Goal: Transaction & Acquisition: Purchase product/service

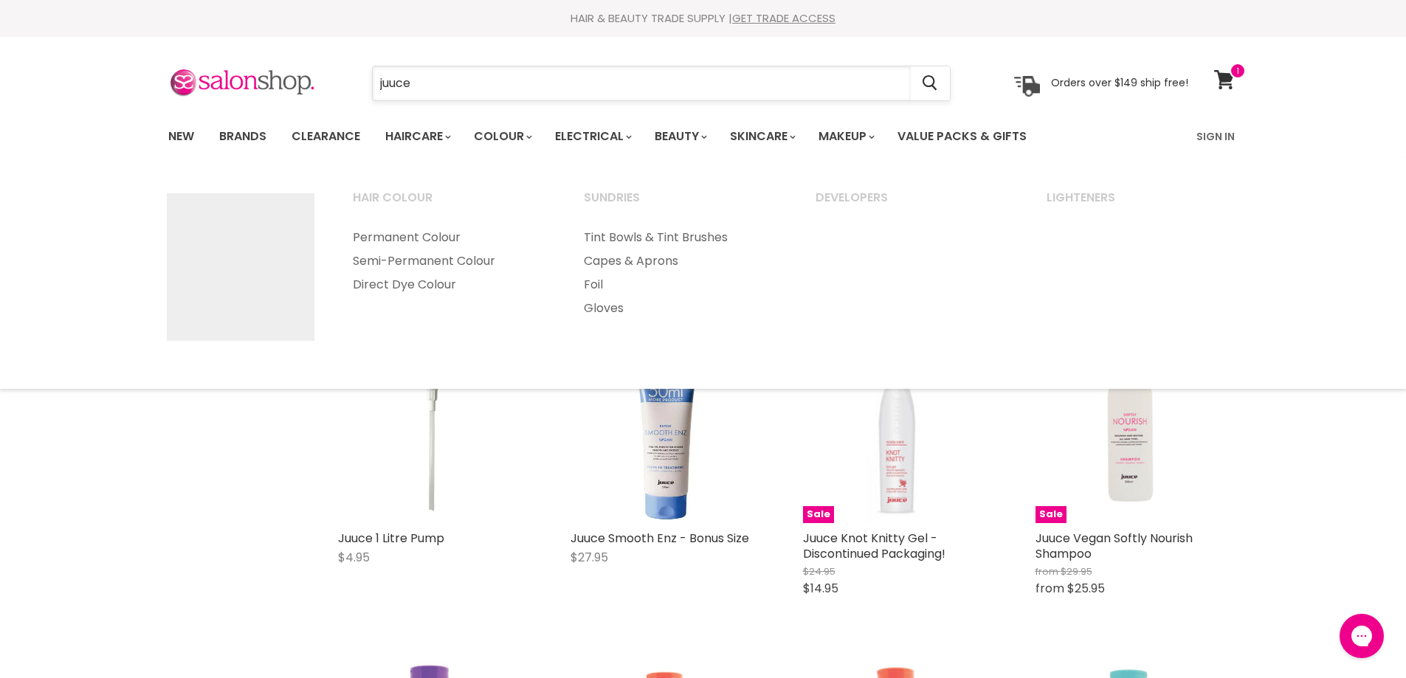
click at [415, 76] on input "juuce" at bounding box center [642, 83] width 538 height 34
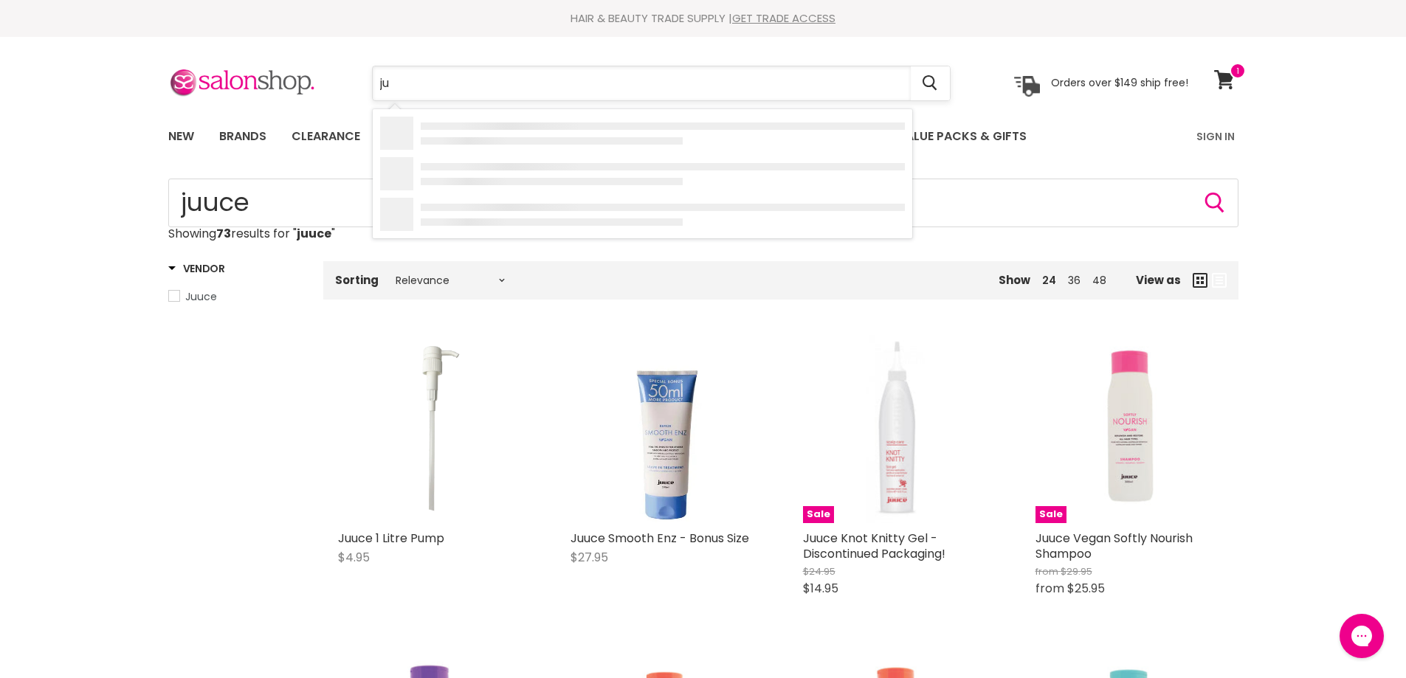
type input "j"
type input "muk electrical"
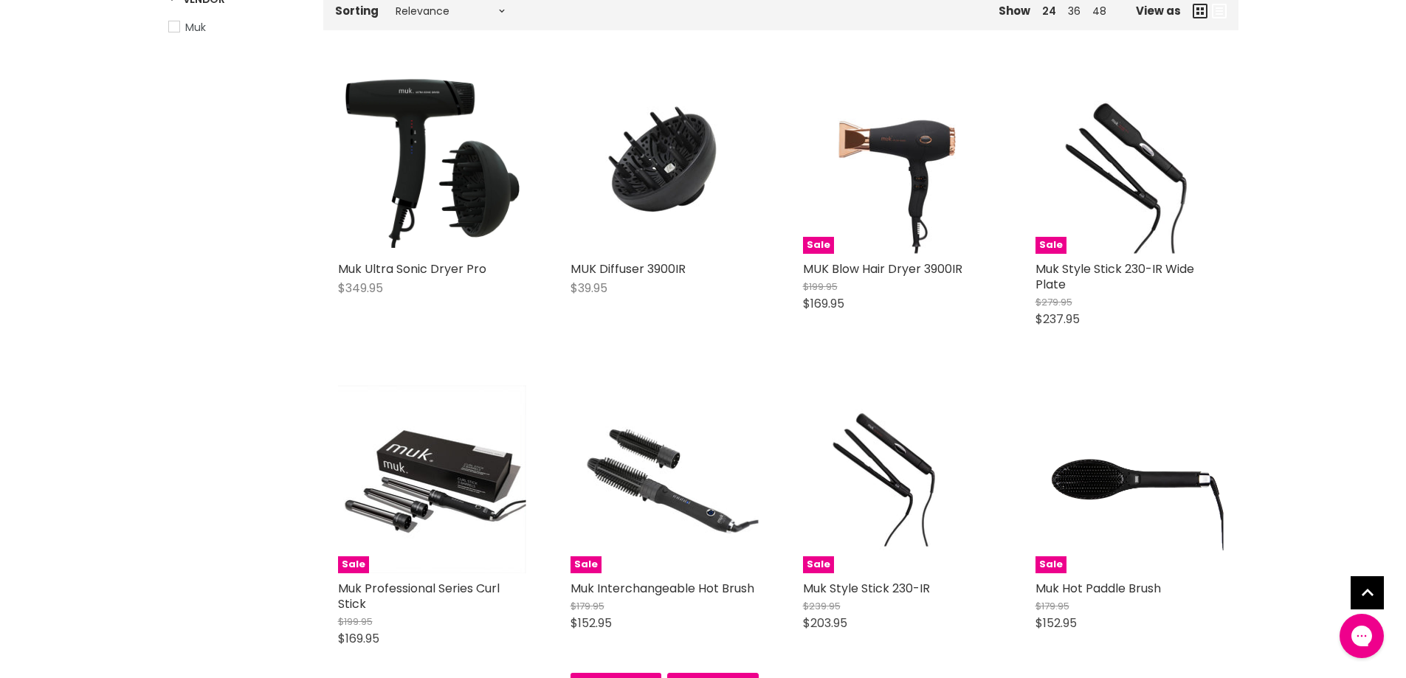
scroll to position [295, 0]
